Goal: Transaction & Acquisition: Purchase product/service

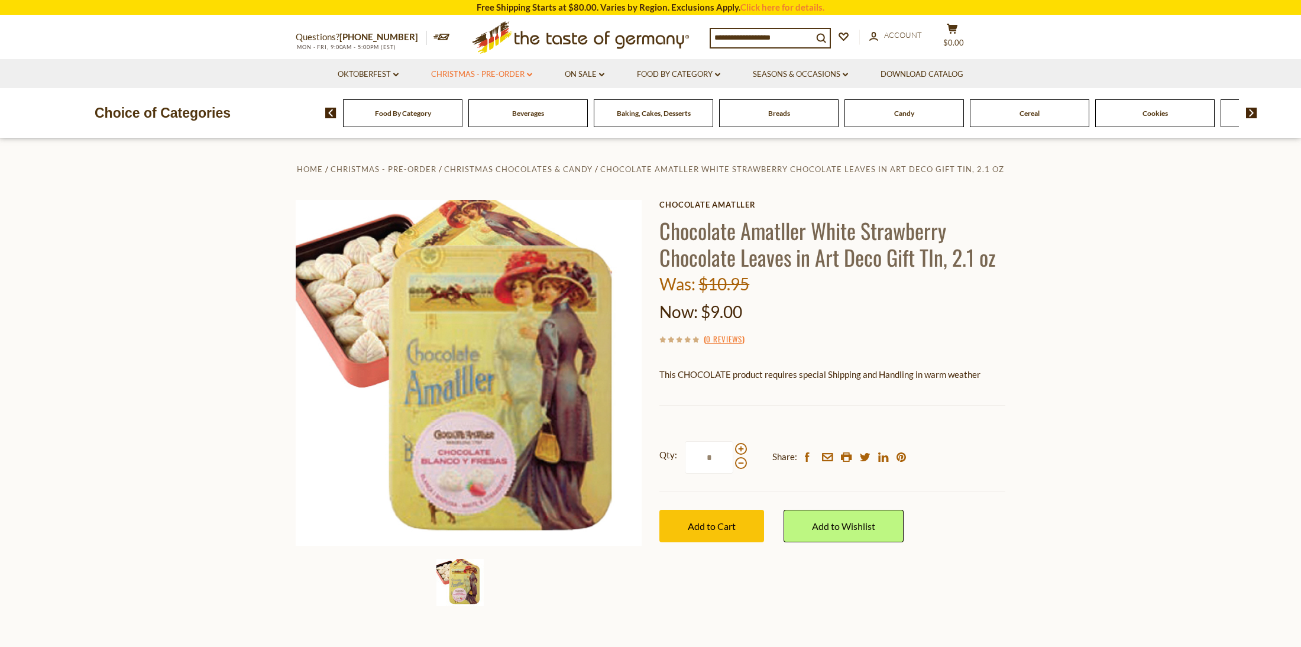
click at [515, 73] on link "Christmas - PRE-ORDER dropdown_arrow" at bounding box center [481, 74] width 101 height 13
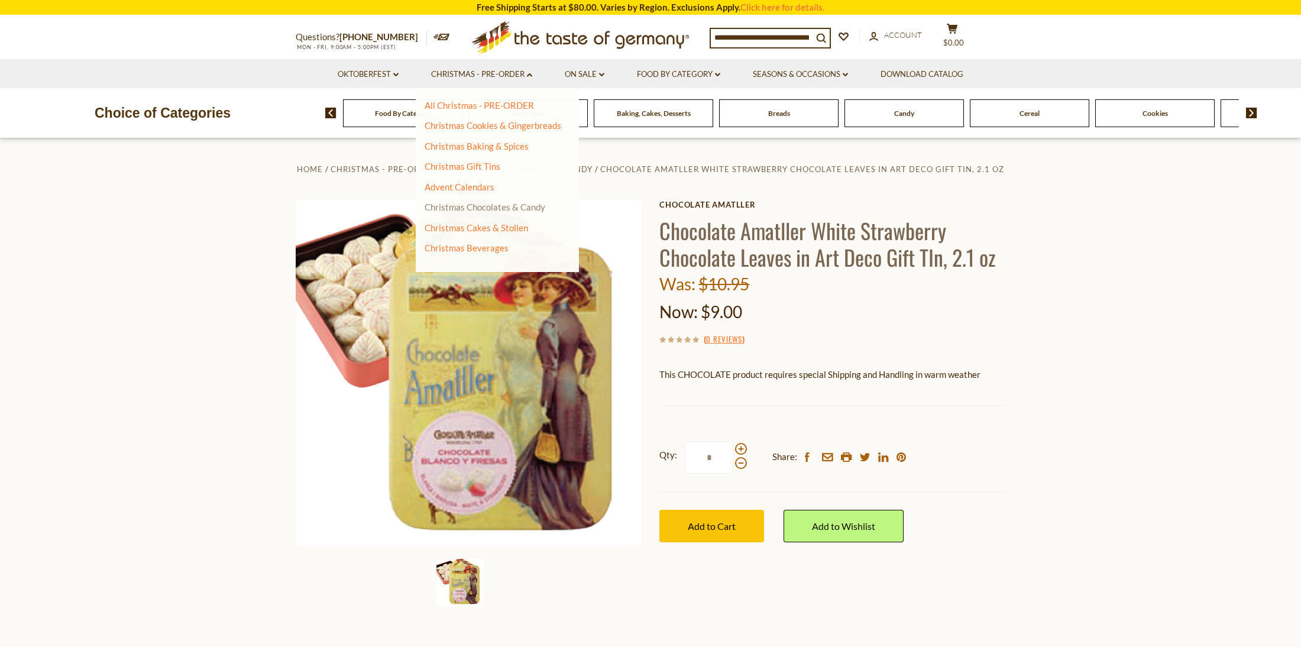
click at [496, 204] on link "Christmas Chocolates & Candy" at bounding box center [485, 207] width 121 height 11
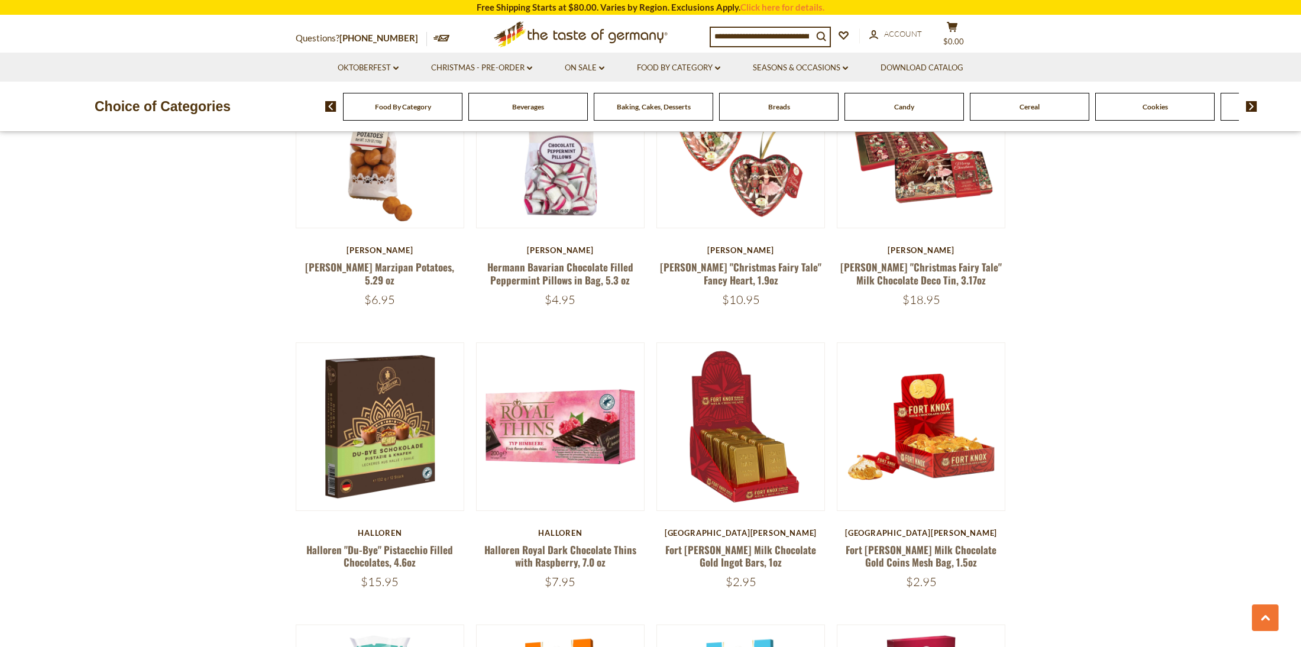
scroll to position [2316, 0]
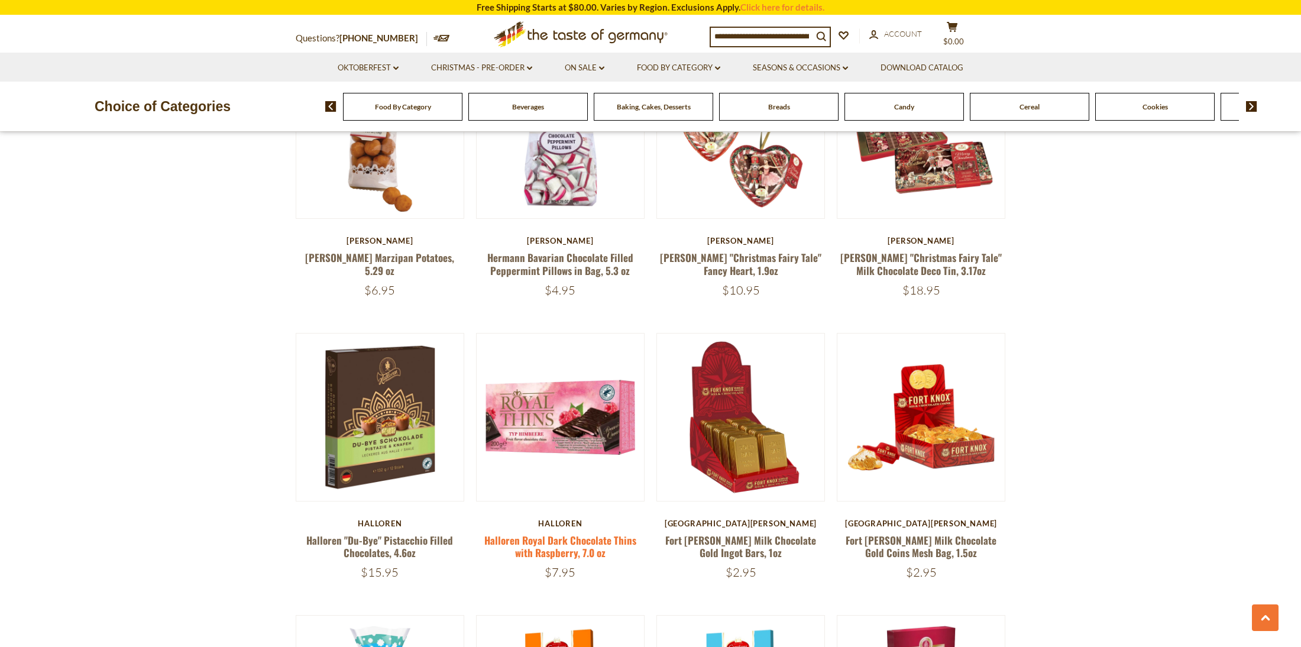
click at [528, 533] on link "Halloren Royal Dark Chocolate Thins with Raspberry, 7.0 oz" at bounding box center [560, 546] width 152 height 27
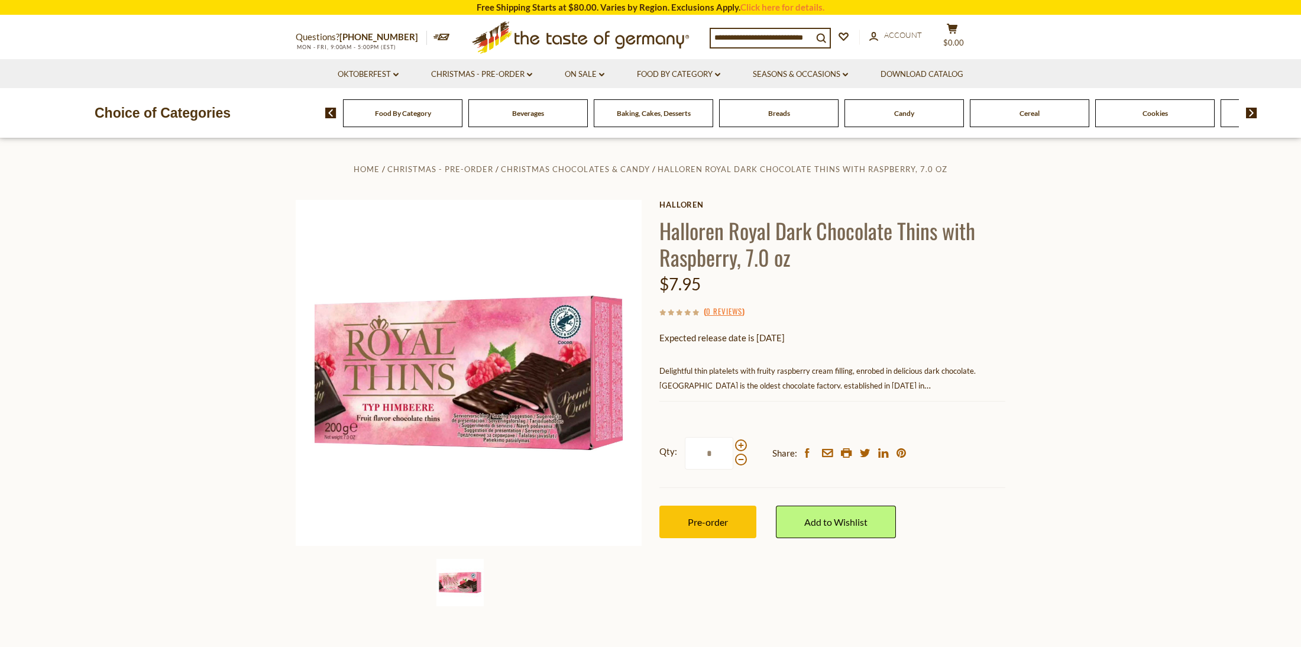
scroll to position [-1, 0]
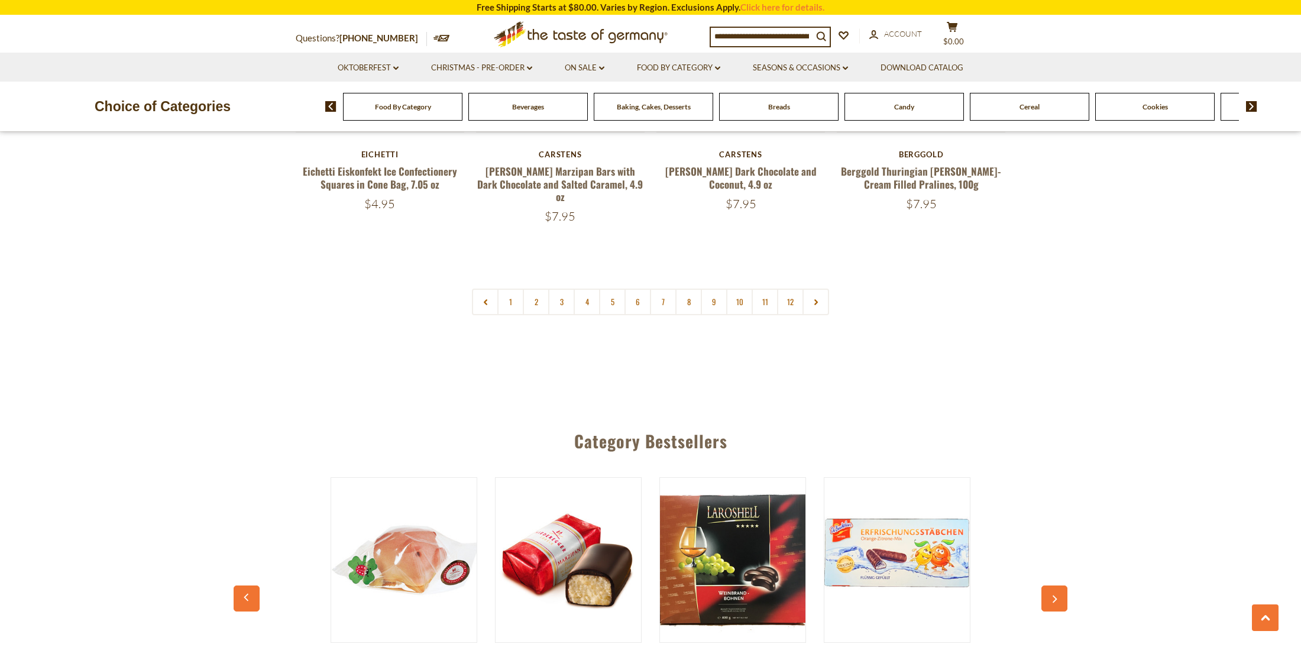
scroll to position [2965, 0]
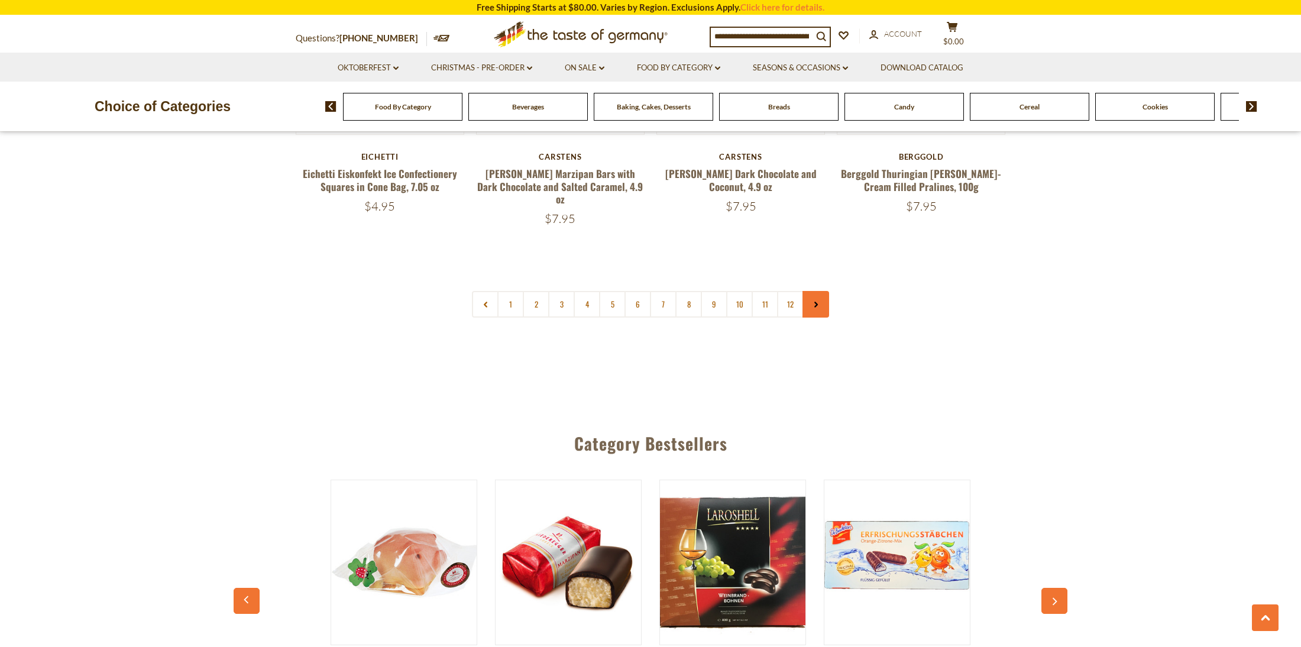
click at [813, 302] on icon at bounding box center [816, 305] width 7 height 6
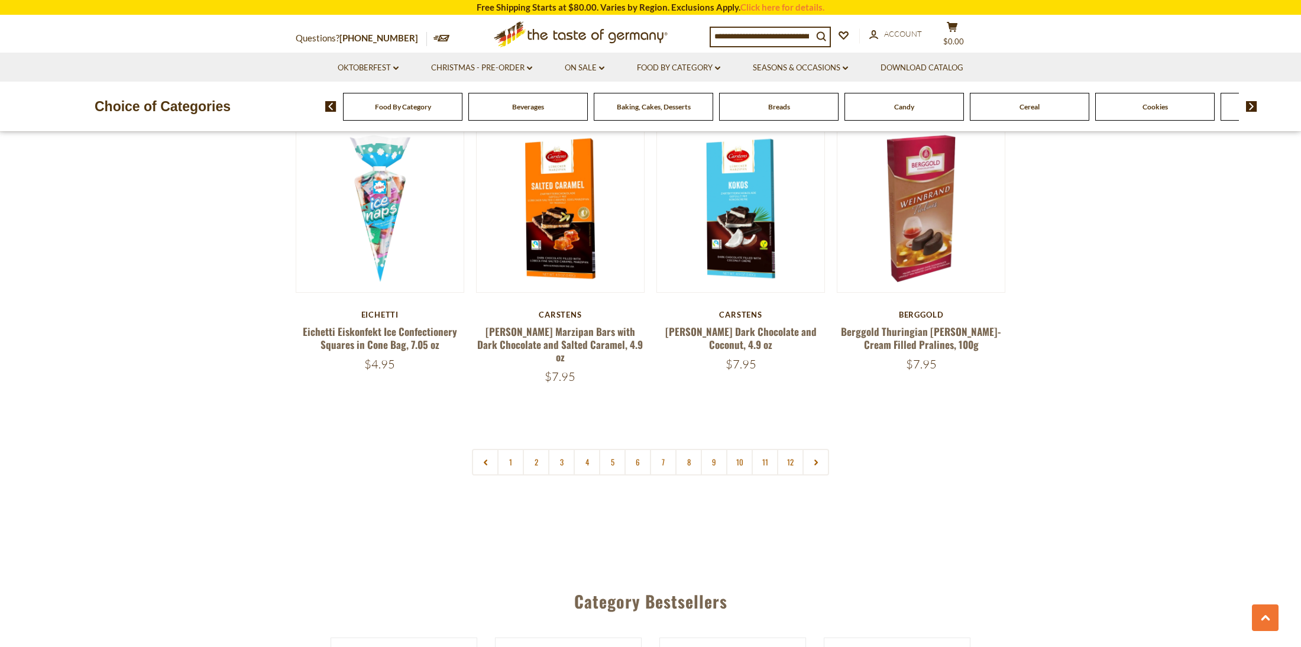
scroll to position [2819, 0]
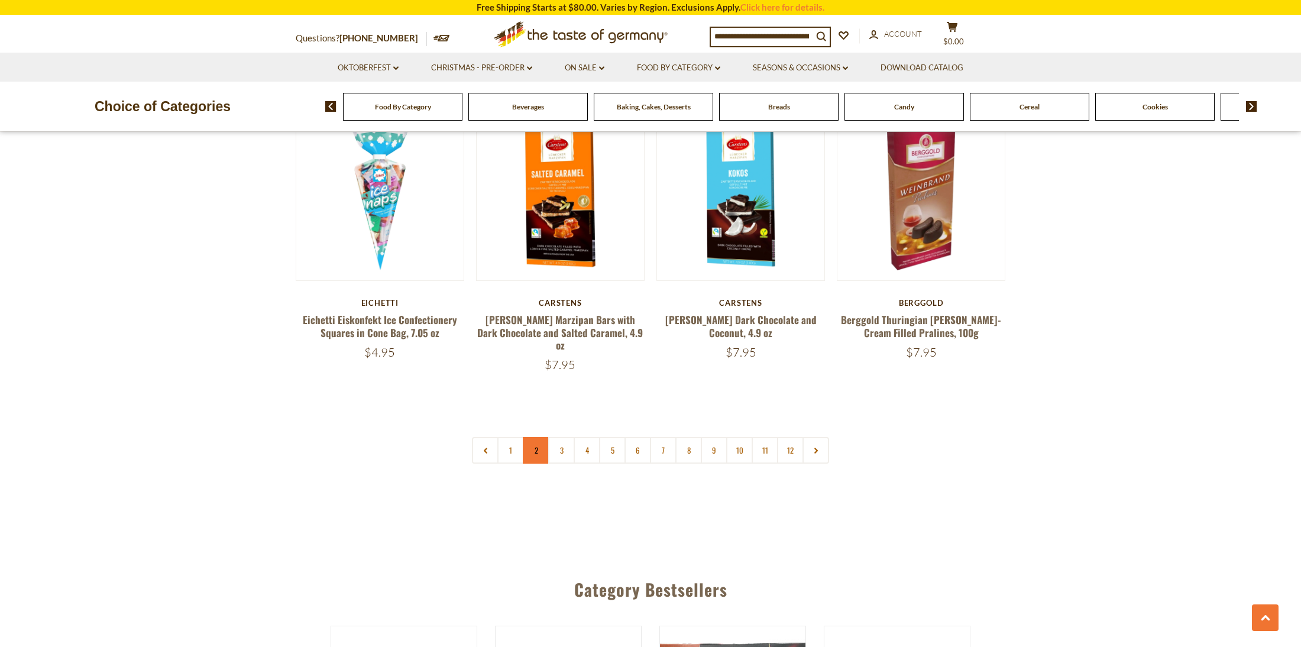
click at [534, 437] on link "2" at bounding box center [536, 450] width 27 height 27
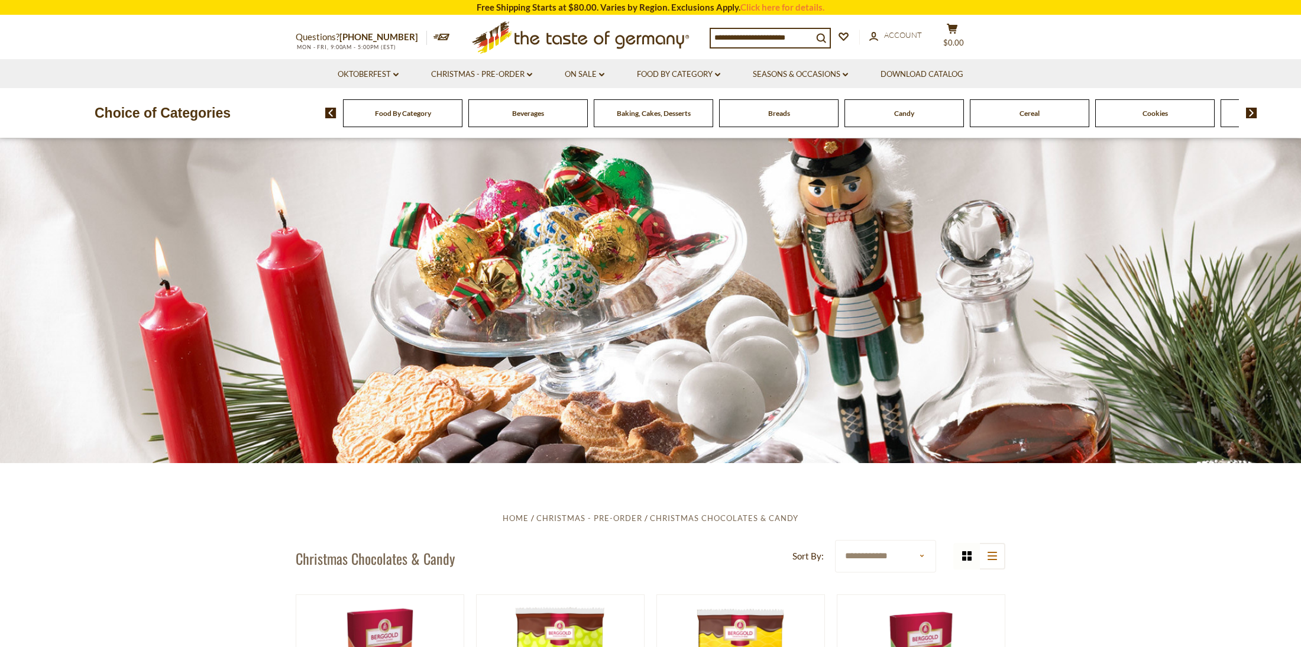
scroll to position [0, 0]
click at [729, 37] on input at bounding box center [762, 37] width 102 height 17
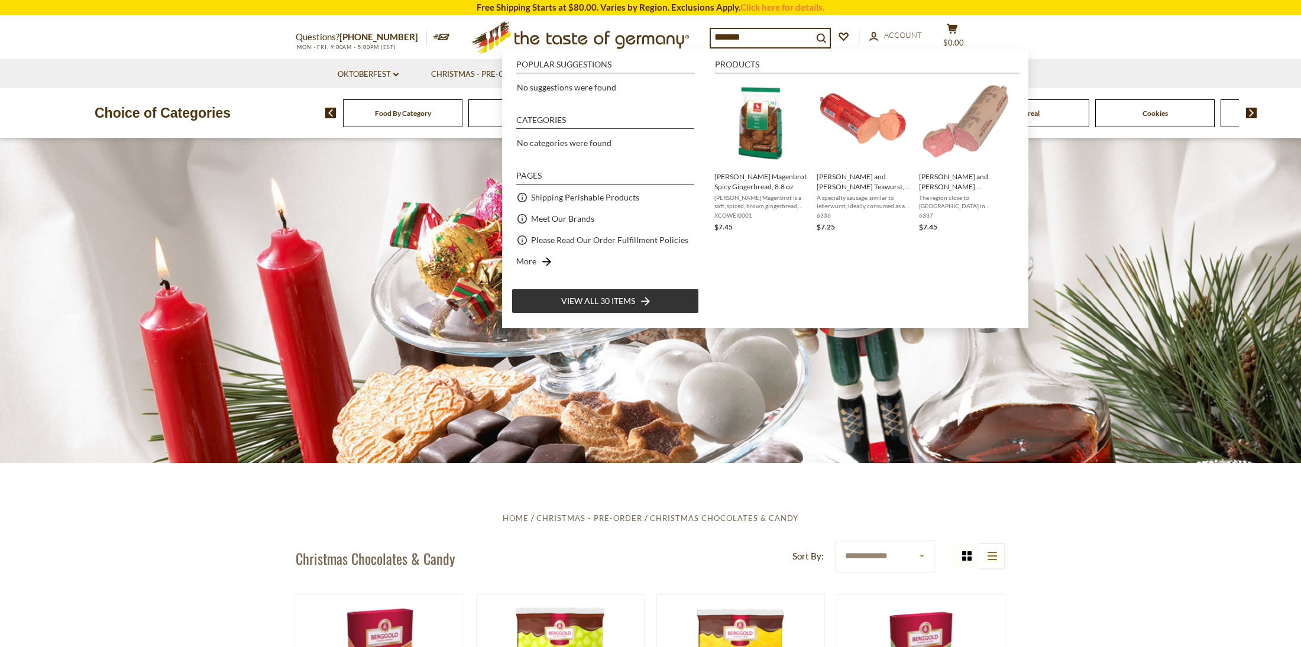
type input "********"
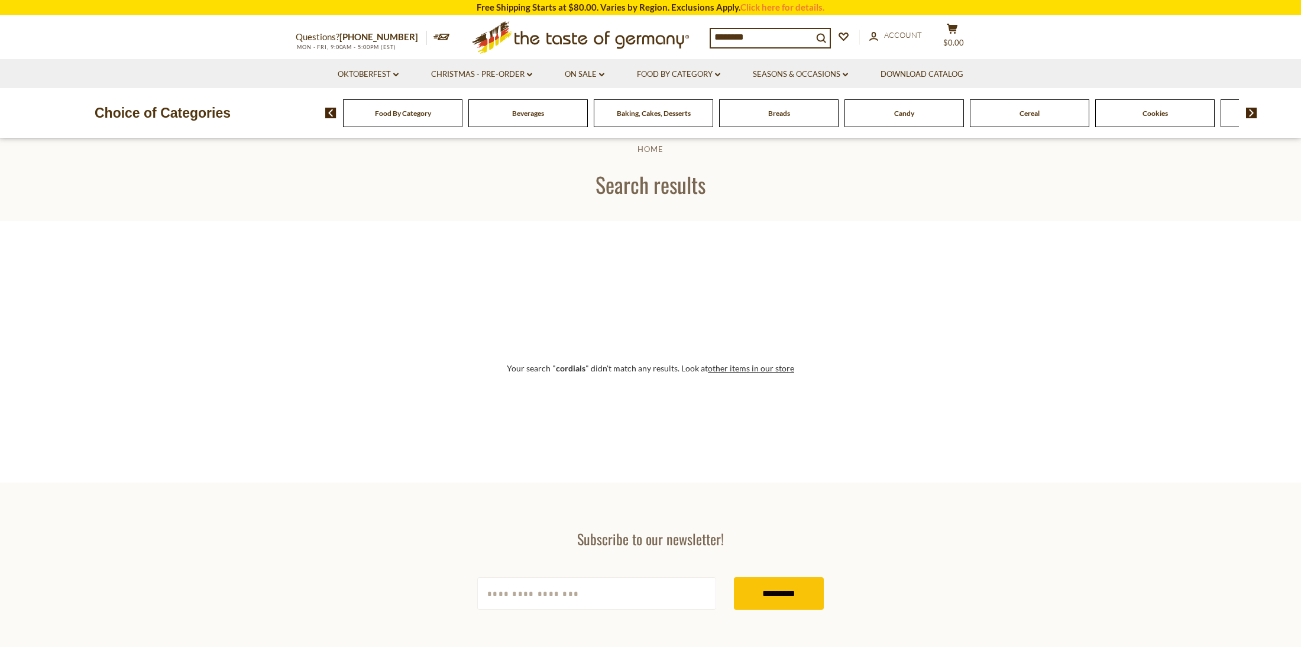
scroll to position [21, 0]
click at [463, 121] on div "Baking, Cakes, Desserts" at bounding box center [402, 113] width 119 height 28
click at [463, 117] on div "Cookies" at bounding box center [402, 113] width 119 height 28
drag, startPoint x: 714, startPoint y: 36, endPoint x: 779, endPoint y: 38, distance: 65.1
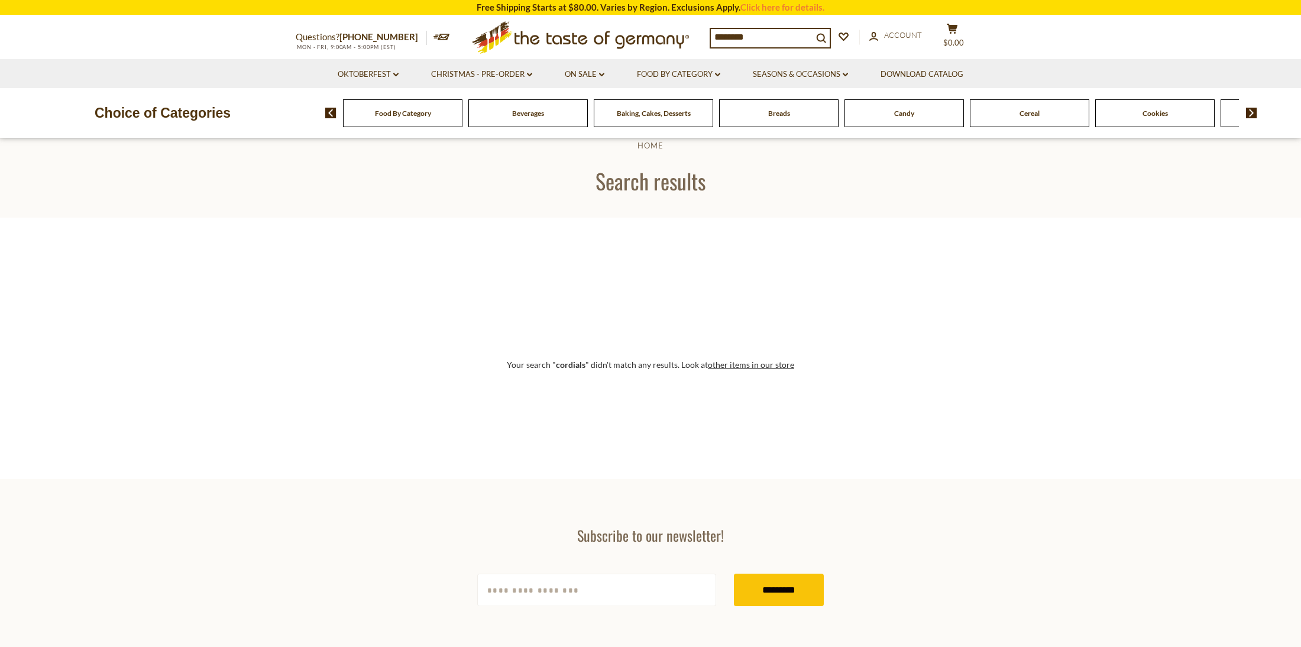
click at [779, 38] on input "********" at bounding box center [762, 37] width 102 height 17
click at [463, 119] on div "Cookies" at bounding box center [402, 113] width 119 height 28
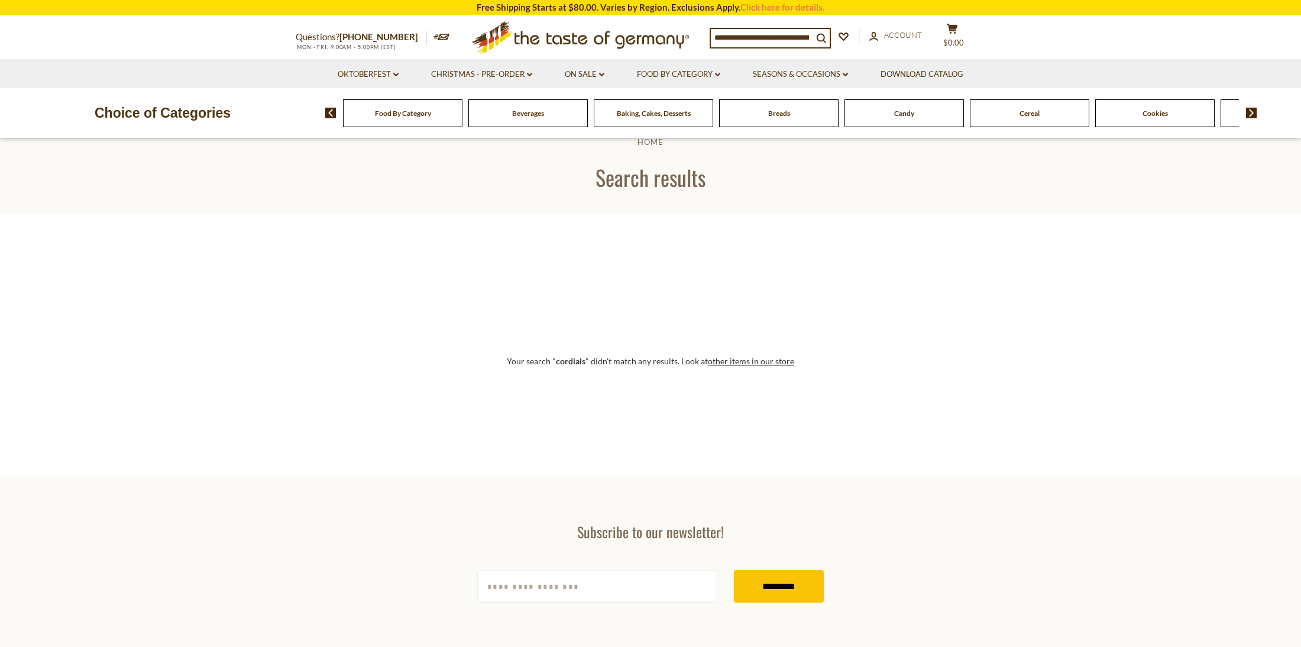
scroll to position [31, 0]
click at [1158, 117] on span "Cookies" at bounding box center [1155, 113] width 25 height 9
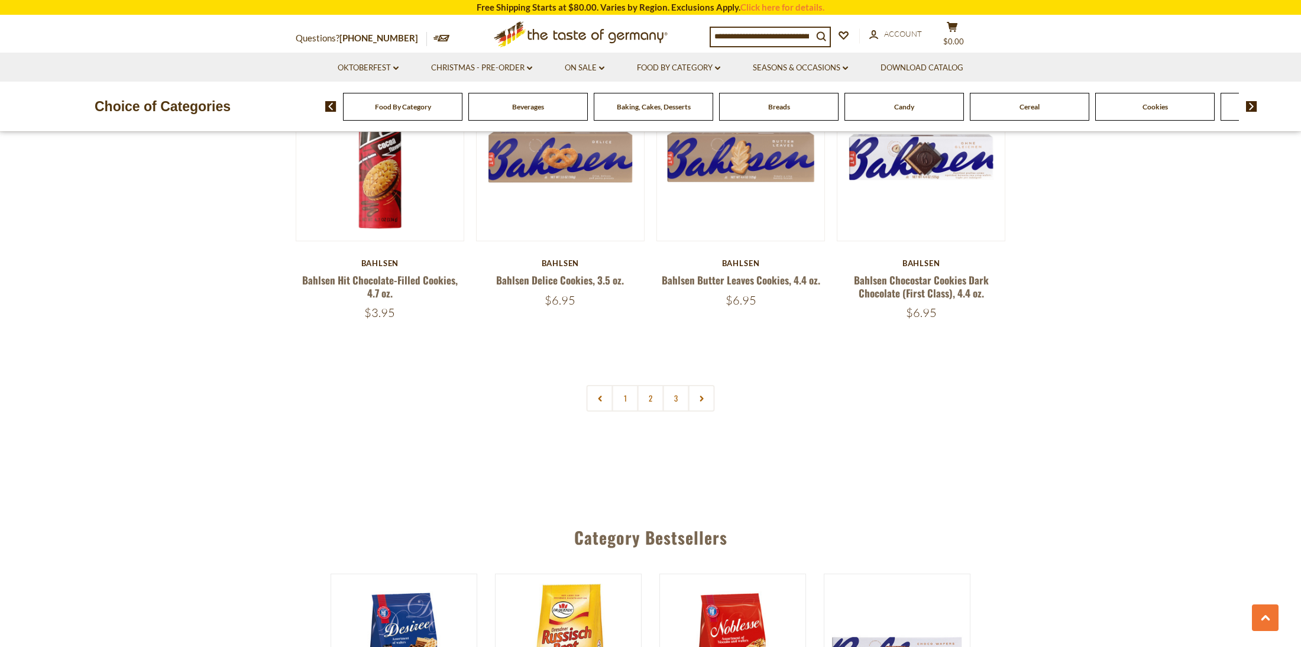
scroll to position [2811, 0]
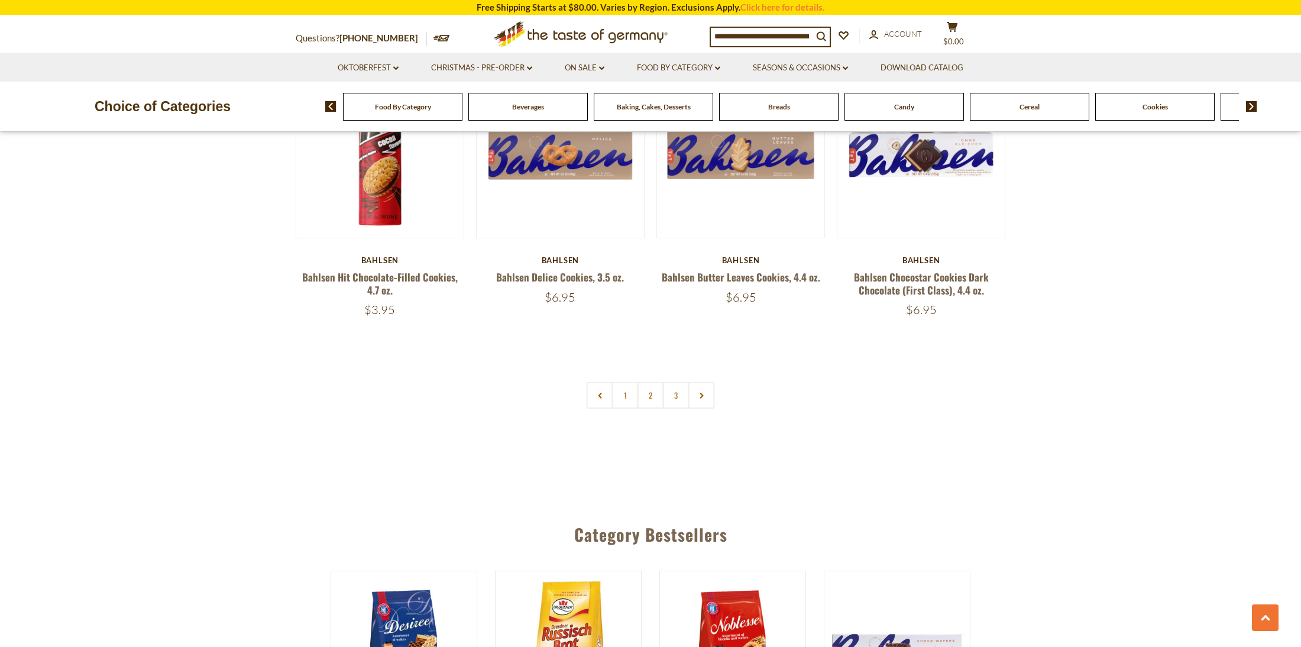
drag, startPoint x: 651, startPoint y: 396, endPoint x: 675, endPoint y: 382, distance: 27.3
click at [652, 395] on link "2" at bounding box center [651, 395] width 27 height 27
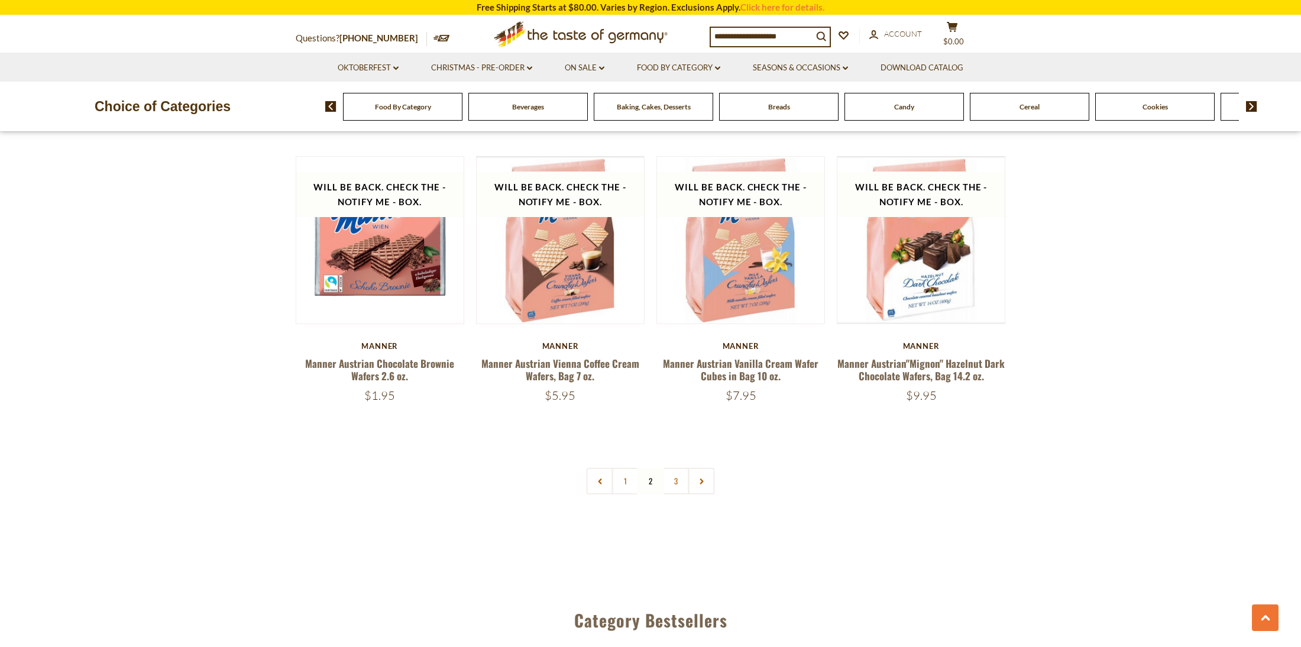
scroll to position [2730, 0]
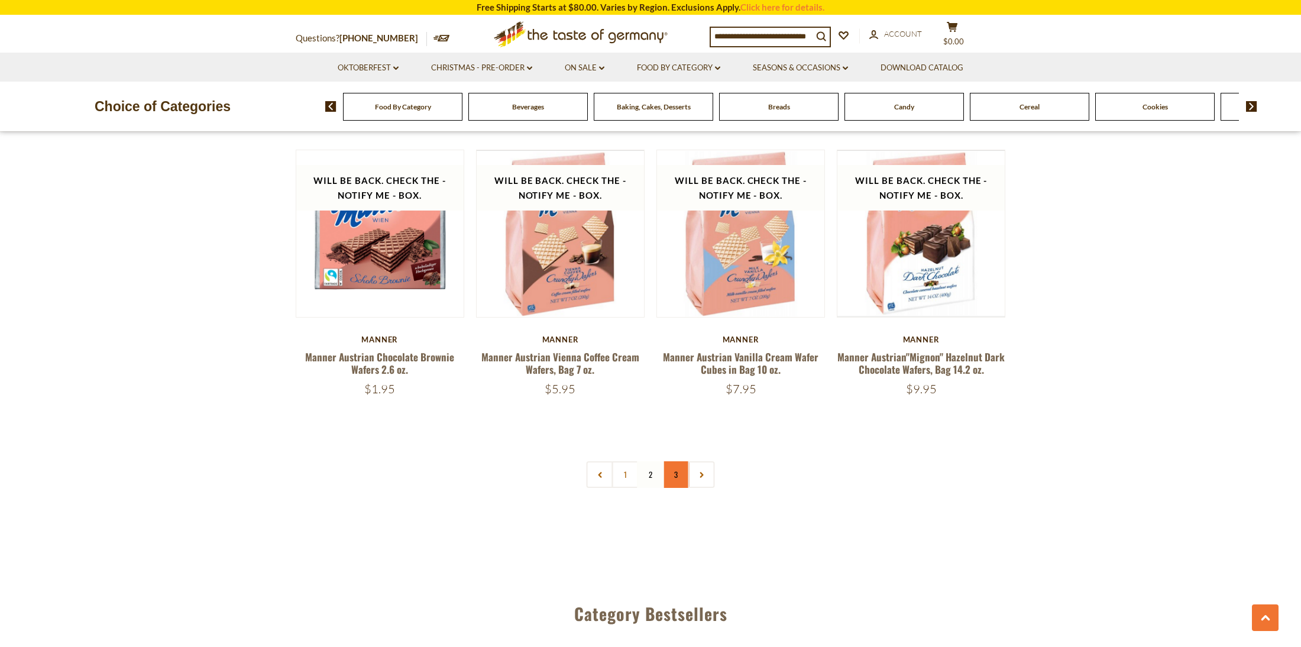
click at [668, 461] on link "3" at bounding box center [676, 474] width 27 height 27
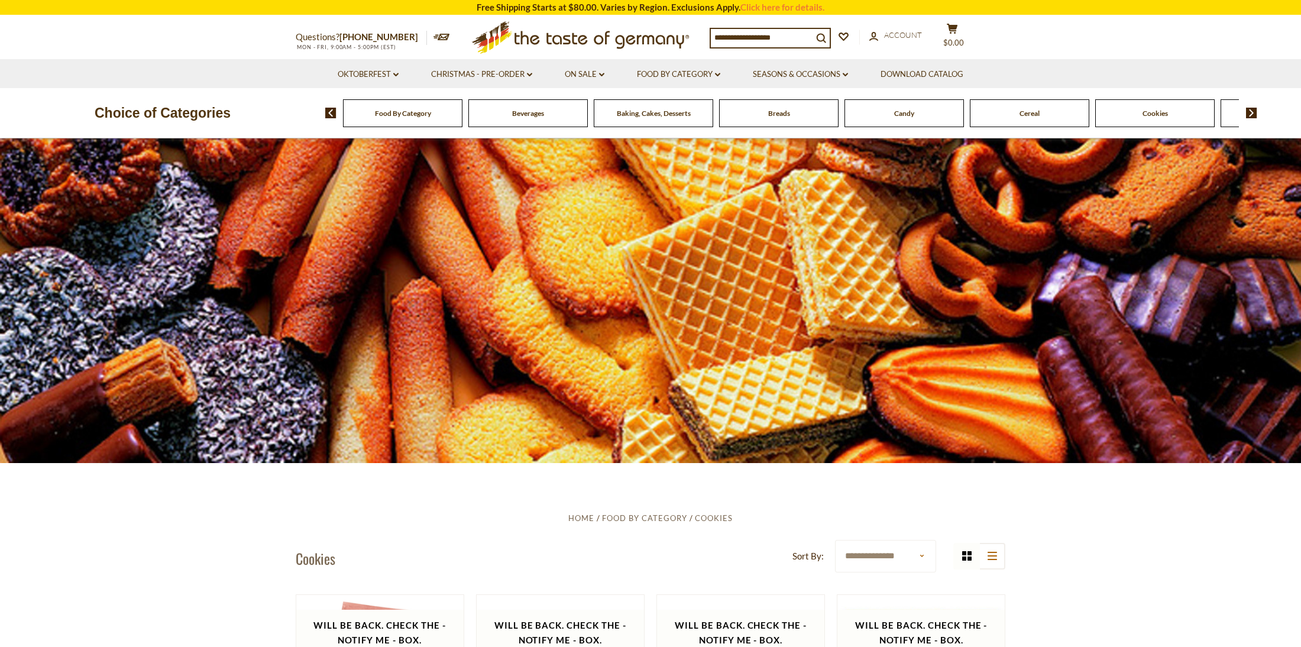
scroll to position [0, 0]
click at [503, 73] on link "Christmas - PRE-ORDER dropdown_arrow" at bounding box center [481, 74] width 101 height 13
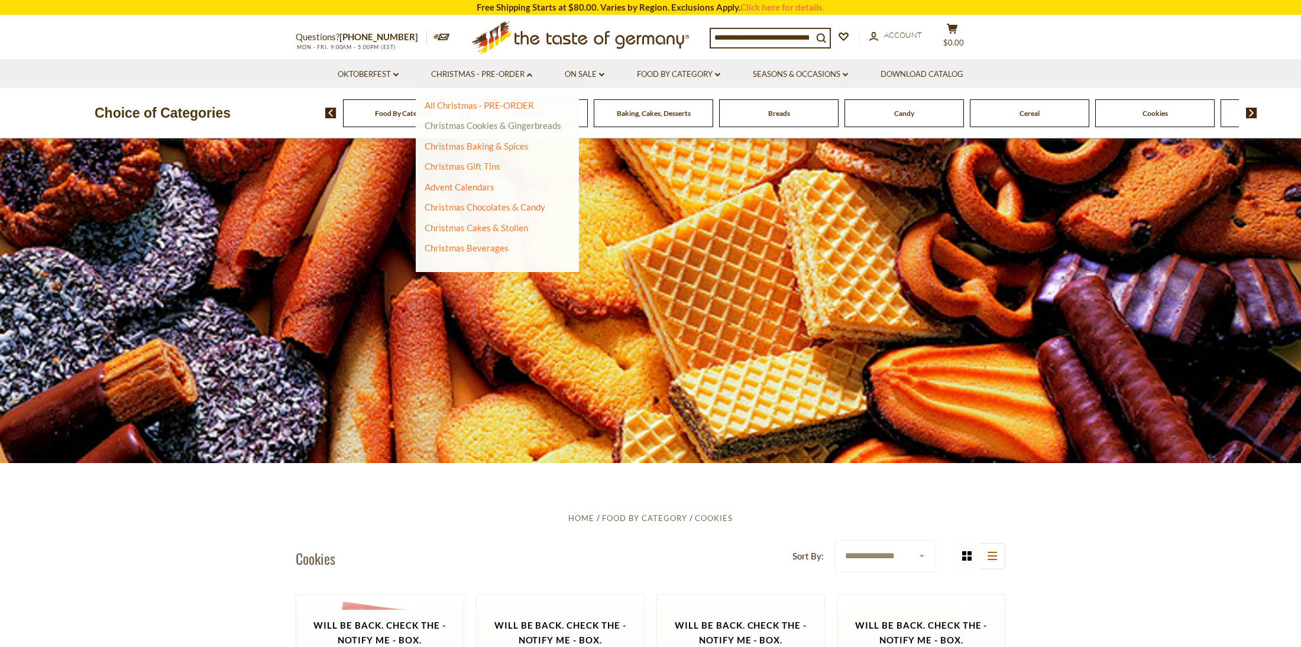
click at [537, 124] on link "Christmas Cookies & Gingerbreads" at bounding box center [493, 125] width 137 height 11
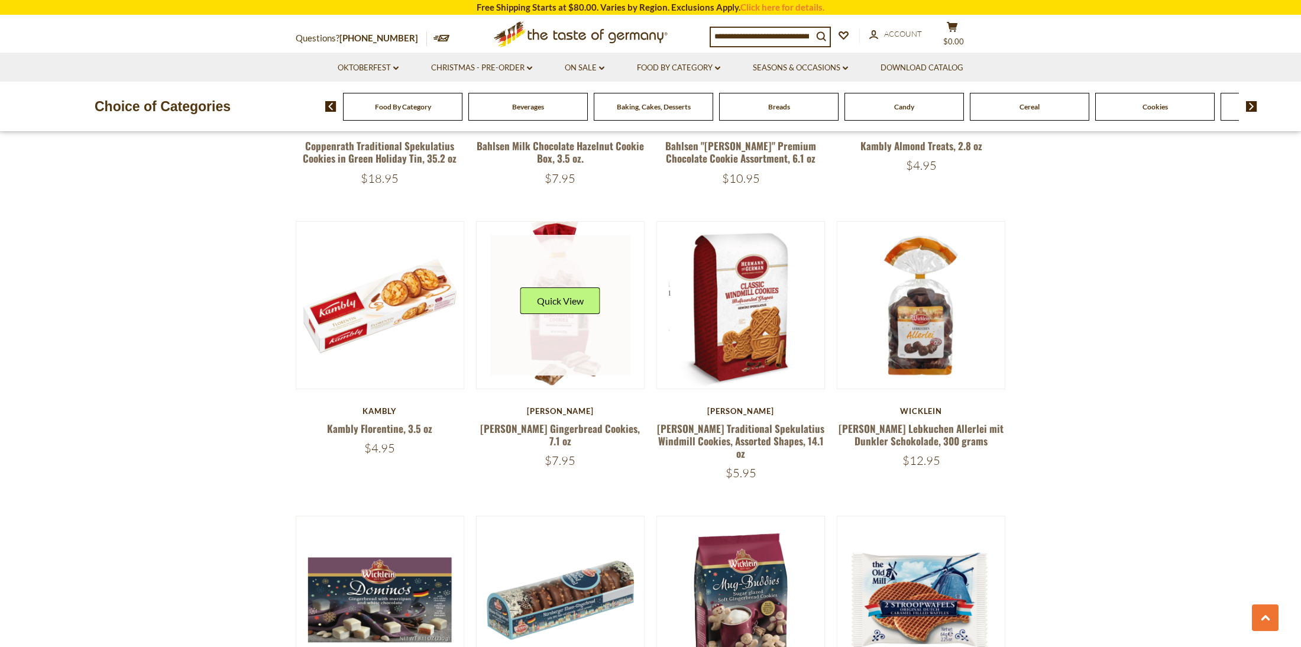
scroll to position [1531, 0]
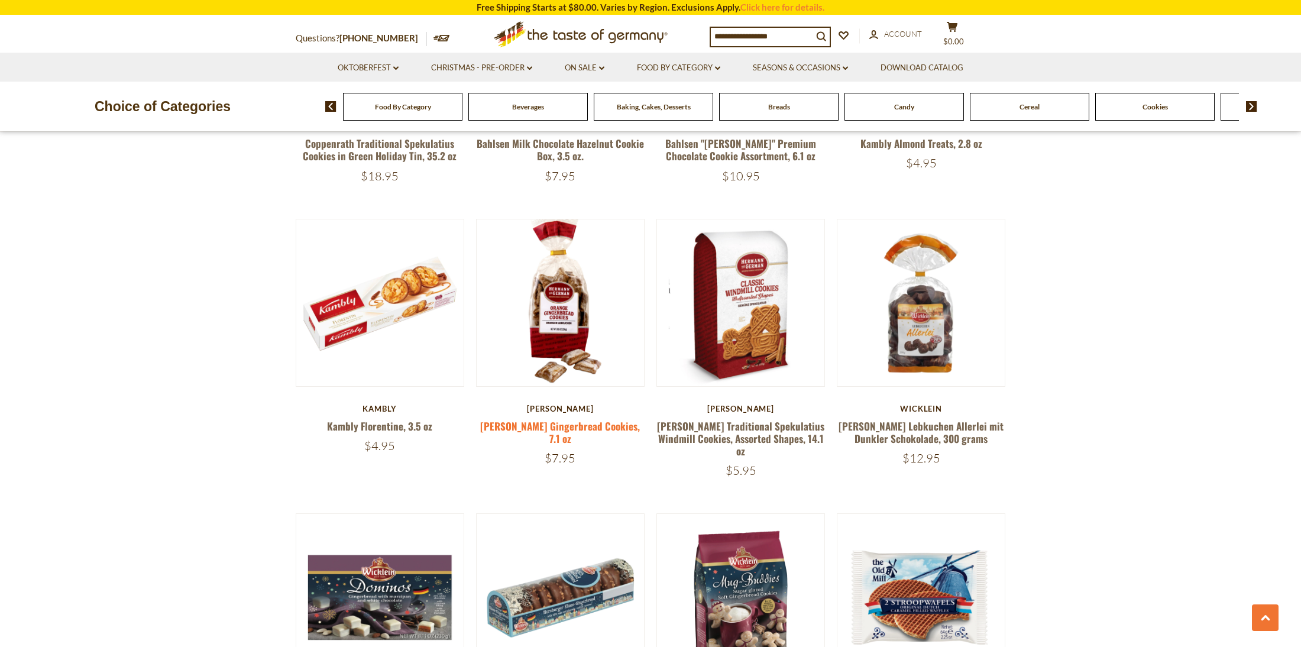
click at [586, 419] on link "[PERSON_NAME] Gingerbread Cookies, 7.1 oz" at bounding box center [560, 432] width 160 height 27
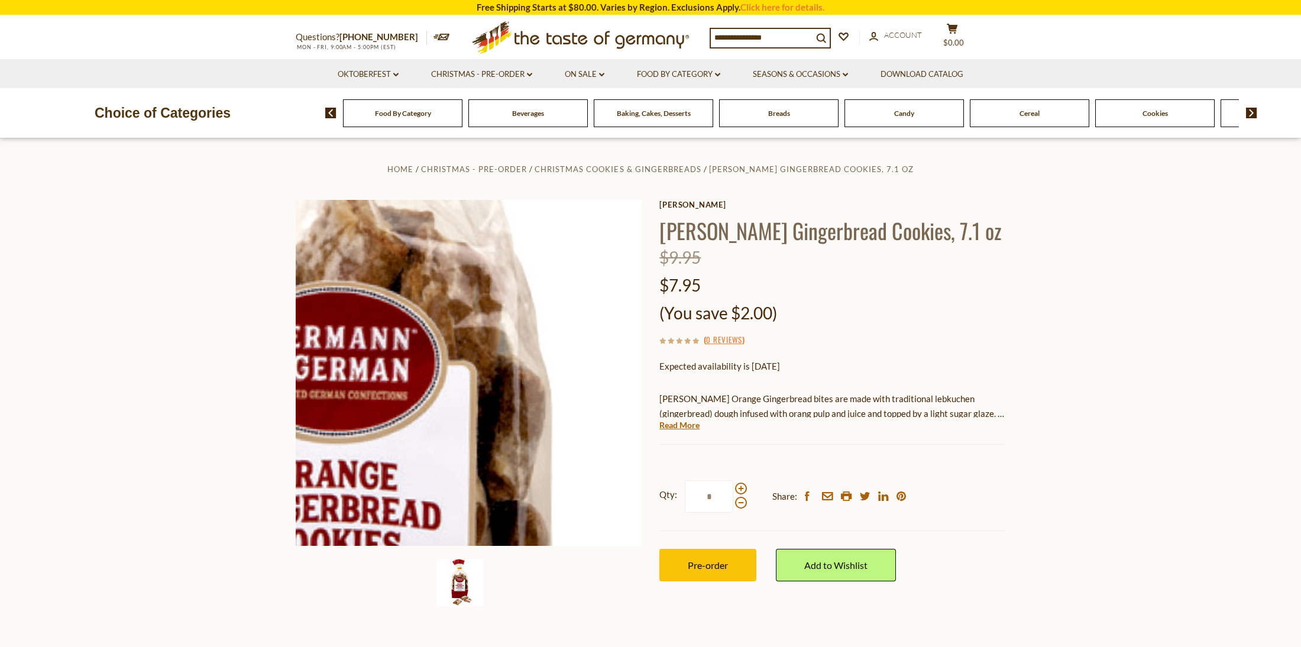
scroll to position [1, 0]
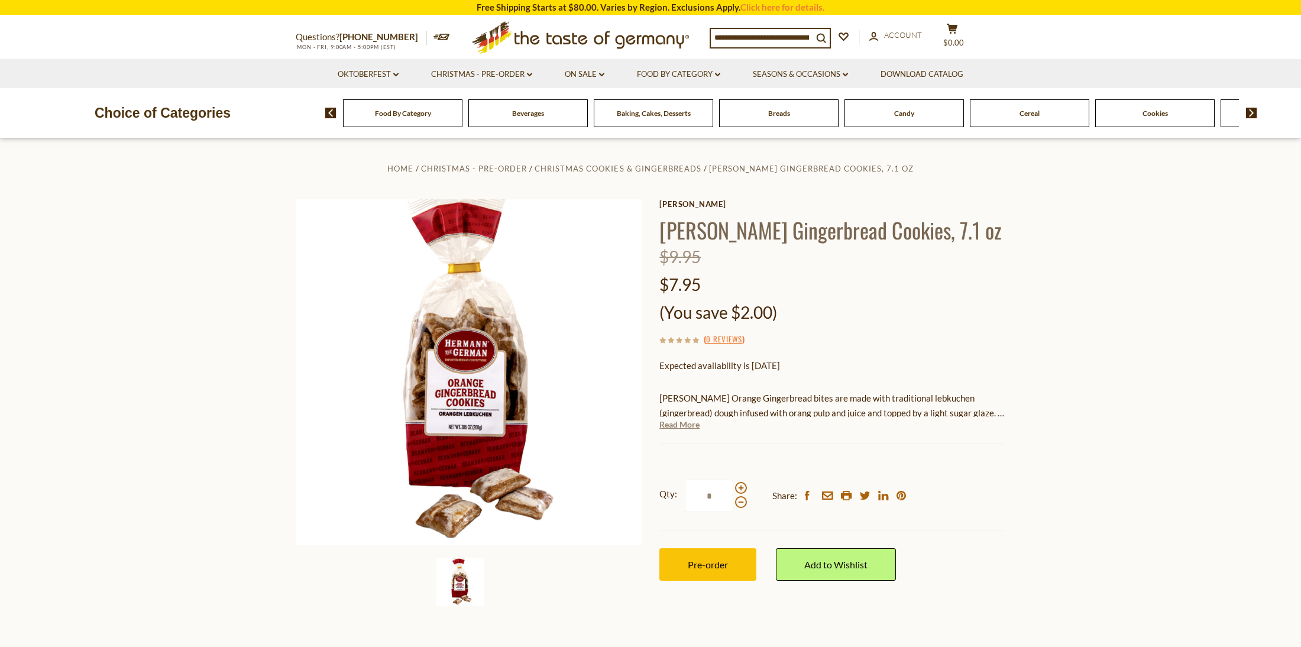
click at [683, 421] on link "Read More" at bounding box center [680, 425] width 40 height 12
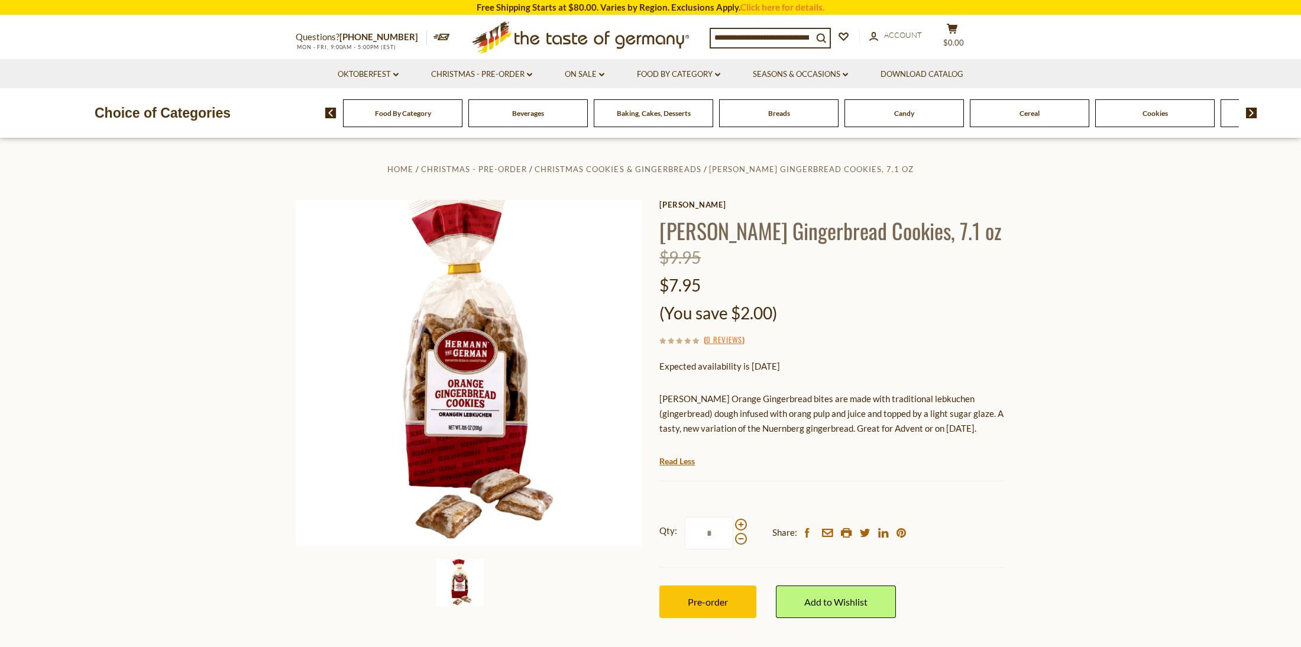
scroll to position [2, 0]
